Goal: Find specific page/section: Find specific page/section

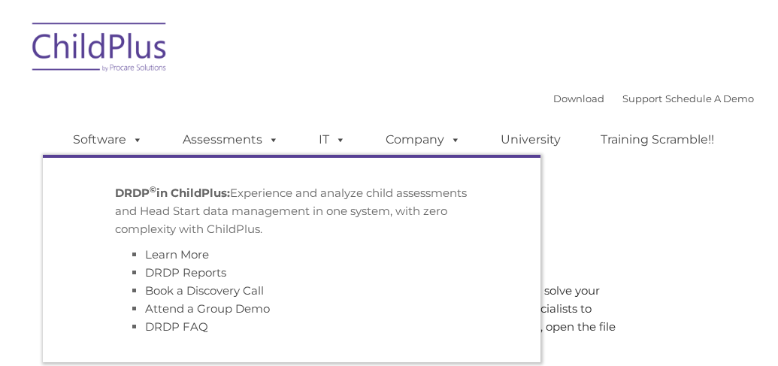
type input ""
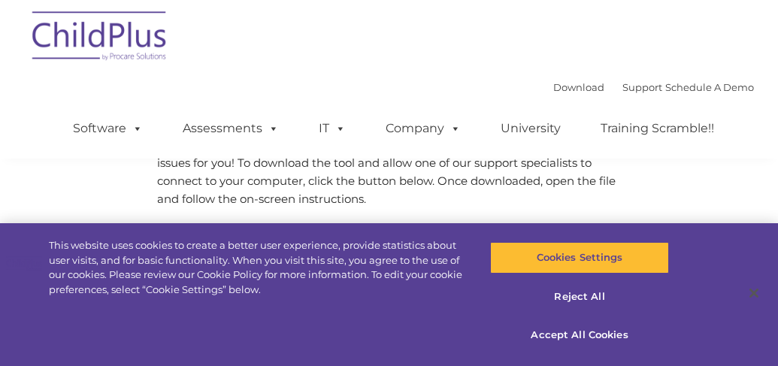
scroll to position [150, 0]
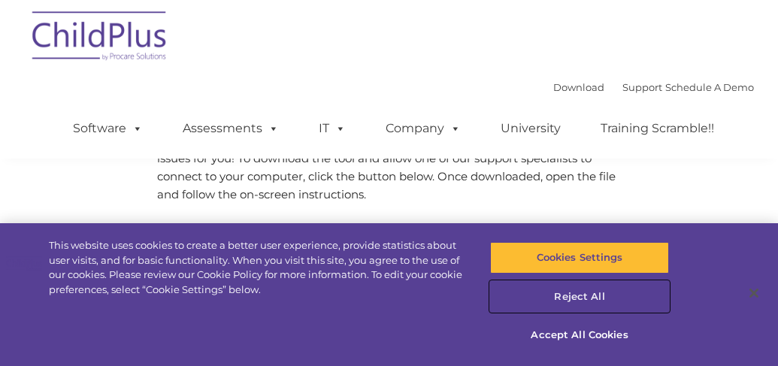
click at [582, 295] on button "Reject All" at bounding box center [579, 297] width 179 height 32
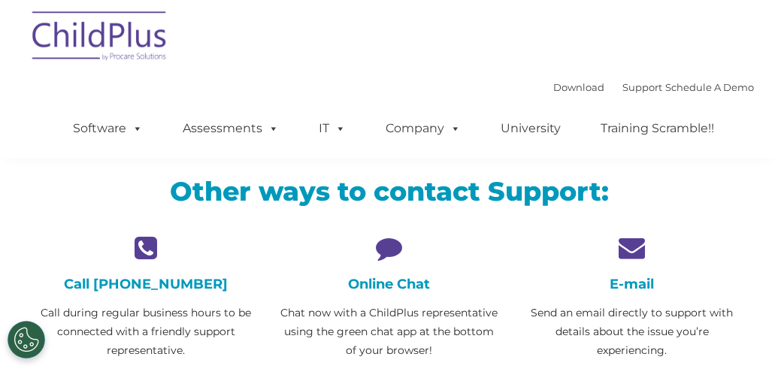
scroll to position [301, 0]
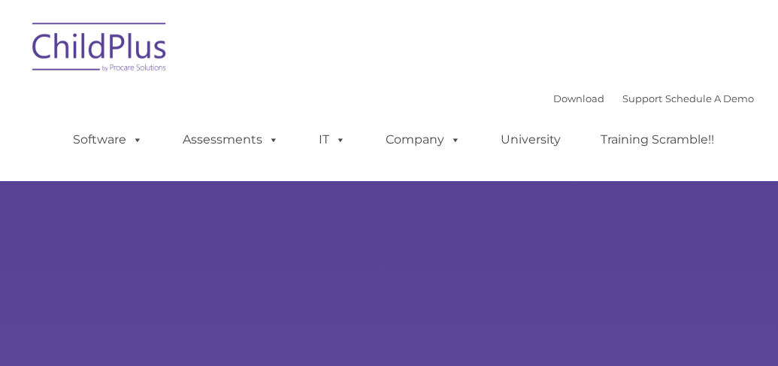
type input ""
select select "MEDIUM"
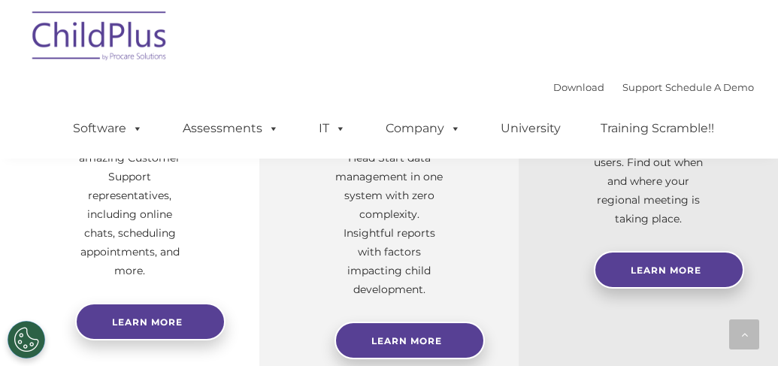
scroll to position [709, 0]
